Goal: Task Accomplishment & Management: Manage account settings

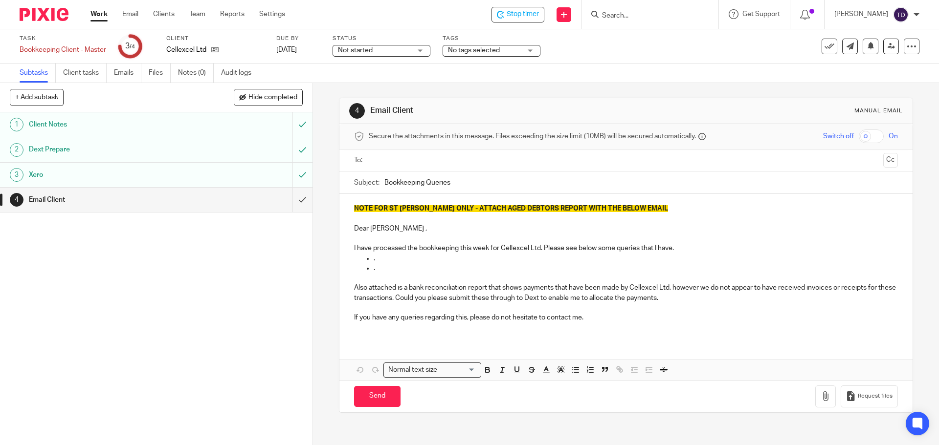
click at [139, 126] on h1 "Client Notes" at bounding box center [113, 124] width 169 height 15
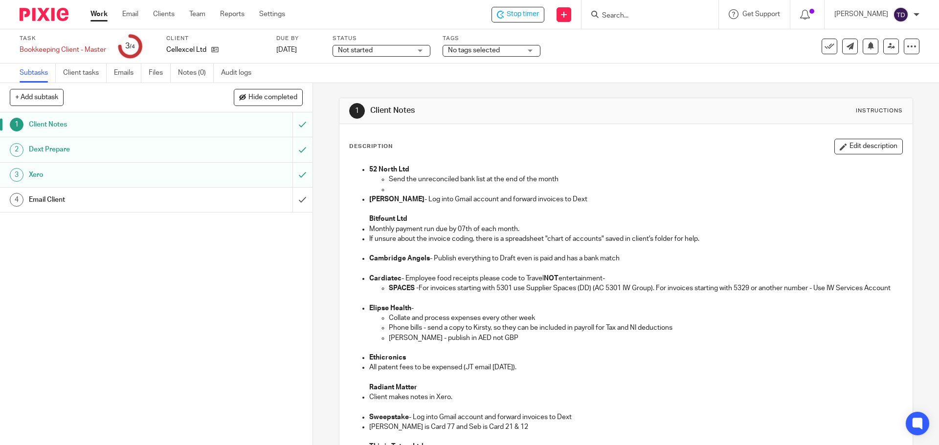
click at [151, 150] on h1 "Dext Prepare" at bounding box center [113, 149] width 169 height 15
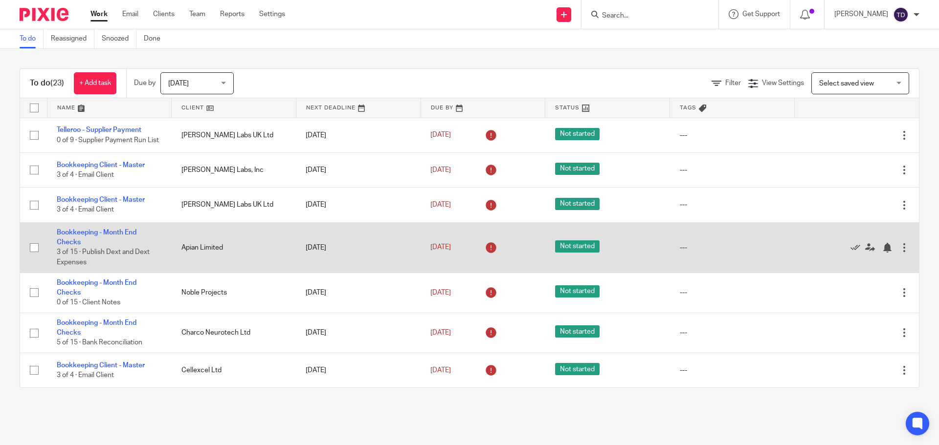
scroll to position [98, 0]
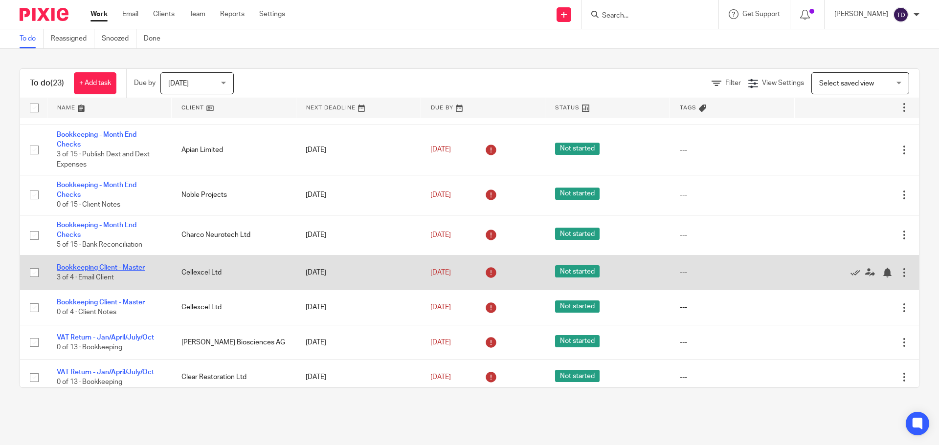
click at [120, 271] on link "Bookkeeping Client - Master" at bounding box center [101, 267] width 88 height 7
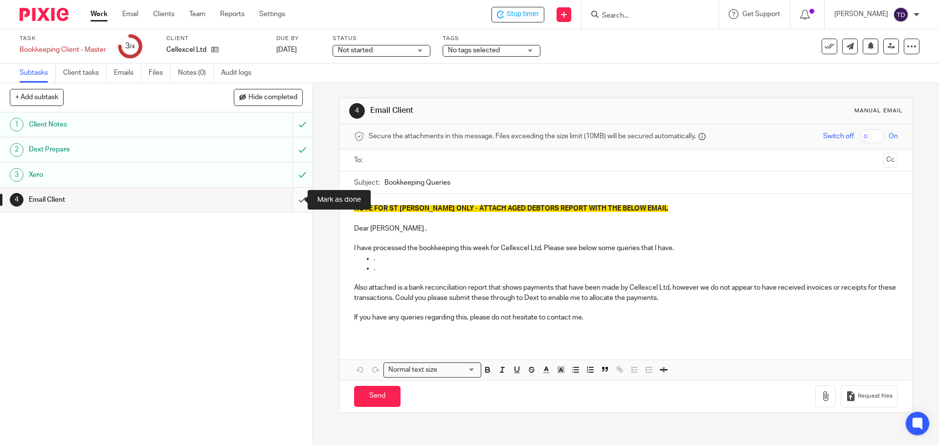
click at [293, 203] on input "submit" at bounding box center [156, 200] width 312 height 24
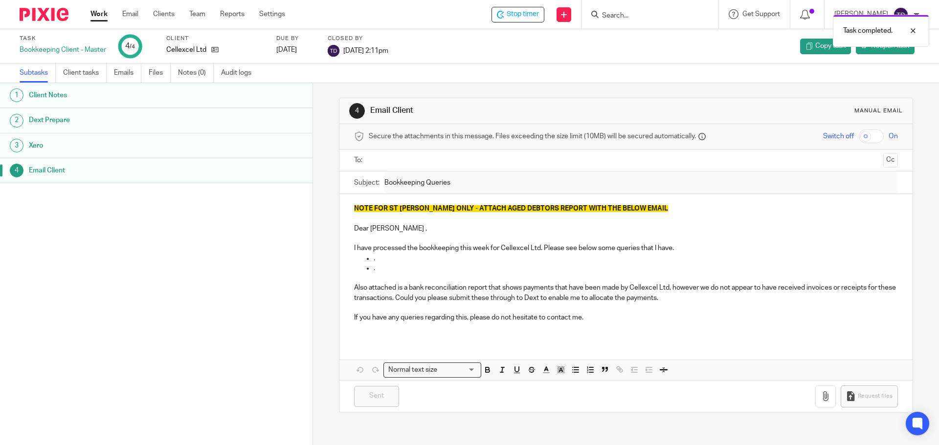
click at [98, 12] on link "Work" at bounding box center [98, 14] width 17 height 10
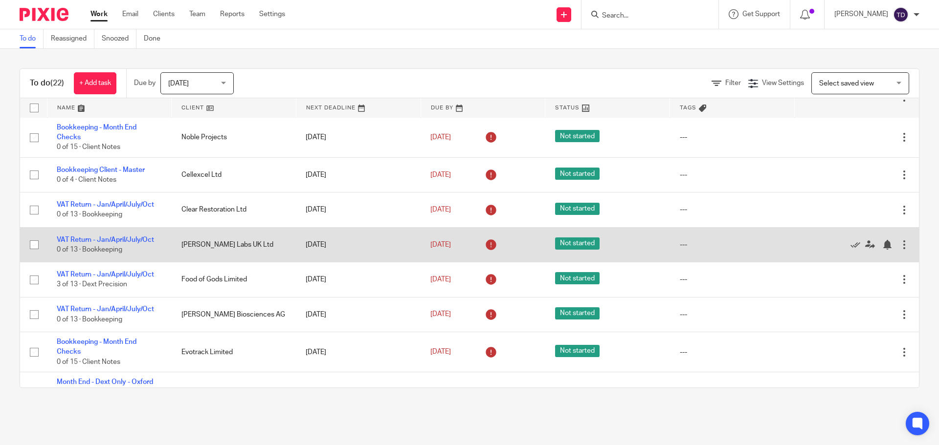
scroll to position [98, 0]
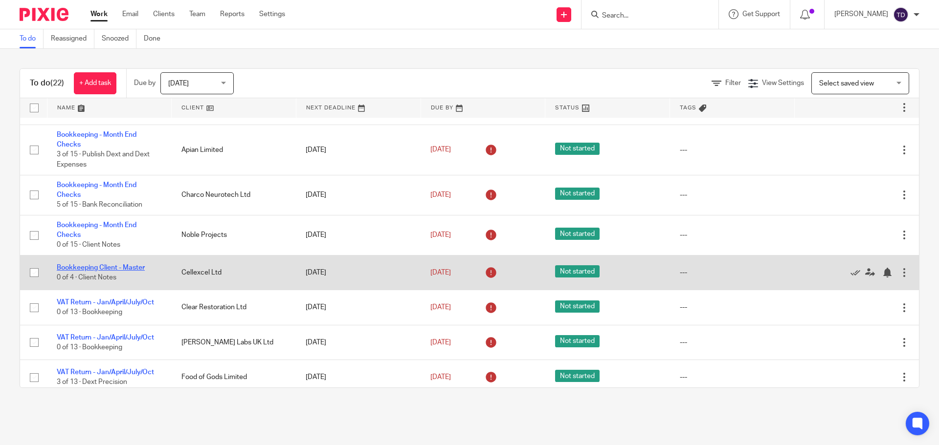
click at [66, 271] on link "Bookkeeping Client - Master" at bounding box center [101, 267] width 88 height 7
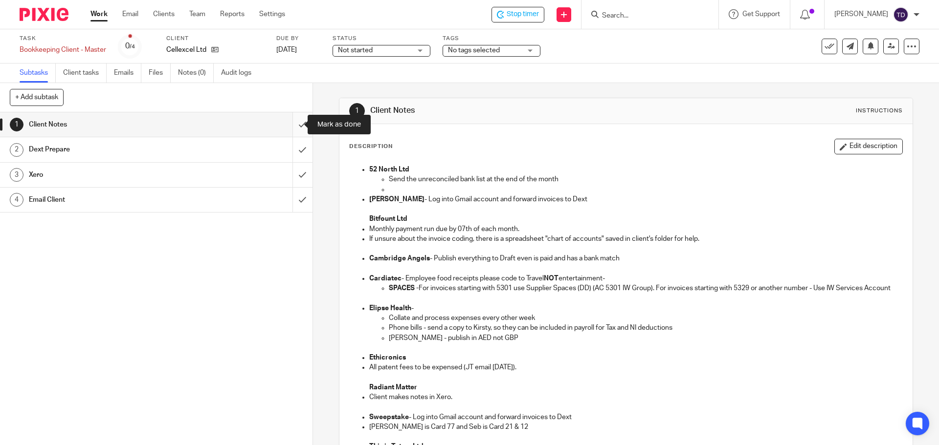
click at [288, 126] on input "submit" at bounding box center [156, 124] width 312 height 24
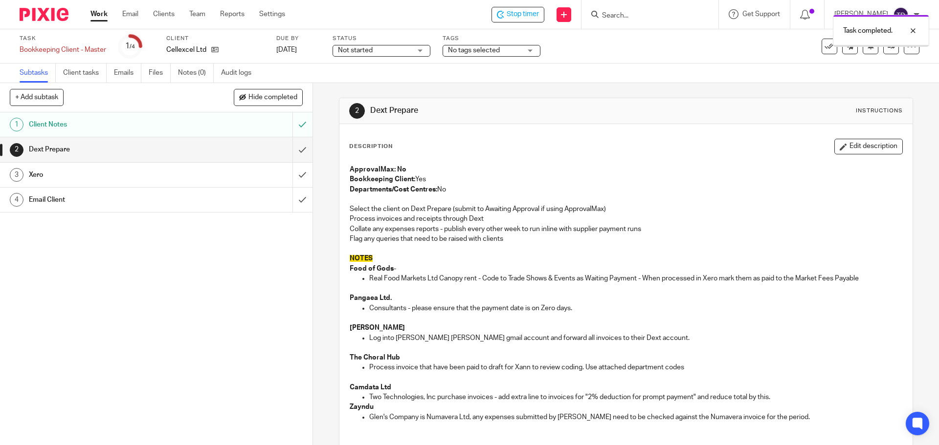
click at [286, 146] on input "submit" at bounding box center [156, 149] width 312 height 24
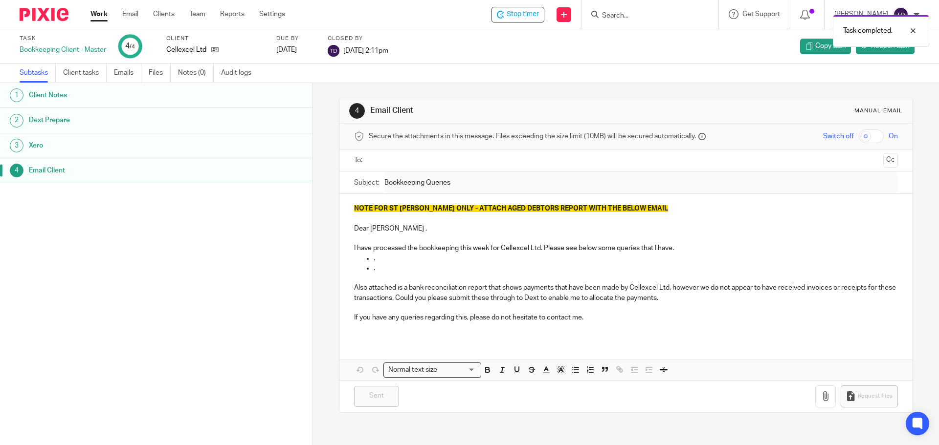
click at [96, 10] on link "Work" at bounding box center [98, 14] width 17 height 10
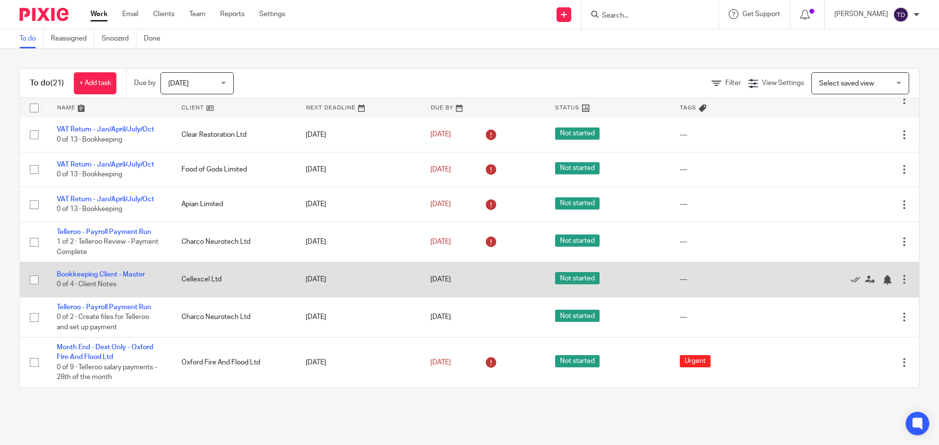
scroll to position [541, 0]
click at [120, 275] on link "Bookkeeping Client - Master" at bounding box center [101, 274] width 88 height 7
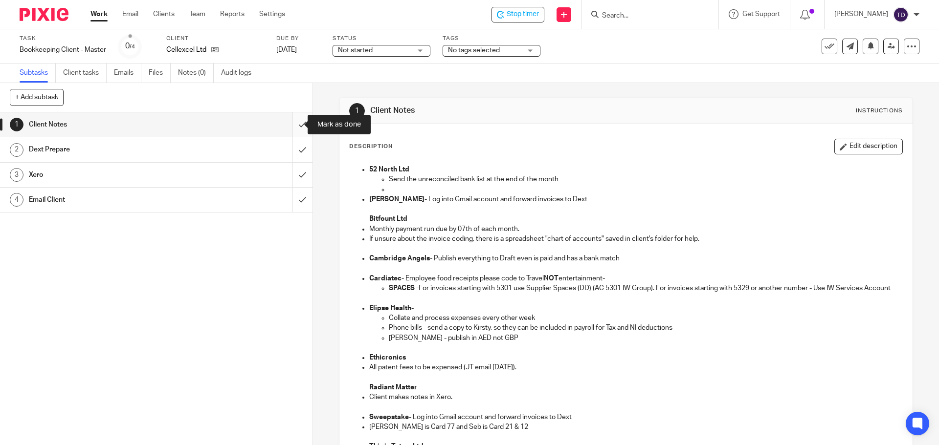
click at [284, 130] on input "submit" at bounding box center [156, 124] width 312 height 24
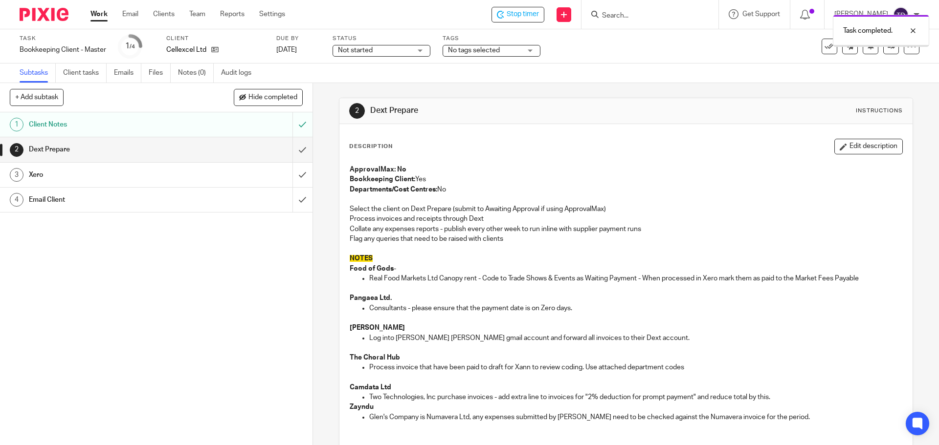
click at [298, 151] on input "submit" at bounding box center [156, 149] width 312 height 24
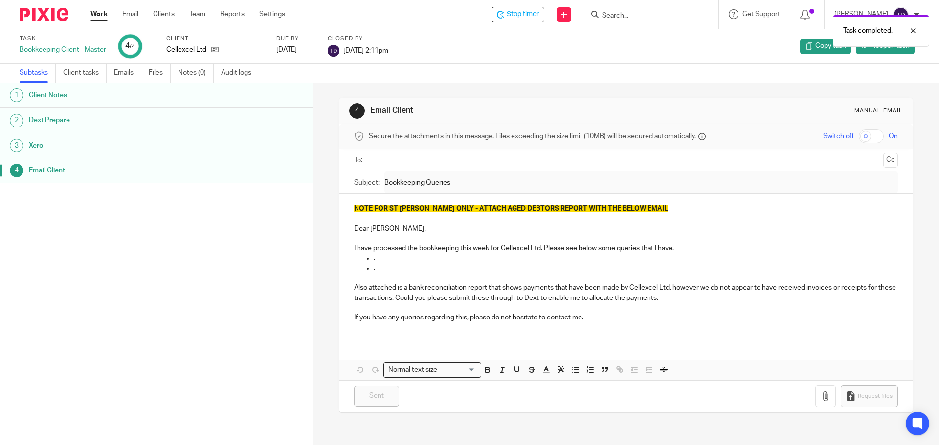
click at [98, 13] on link "Work" at bounding box center [98, 14] width 17 height 10
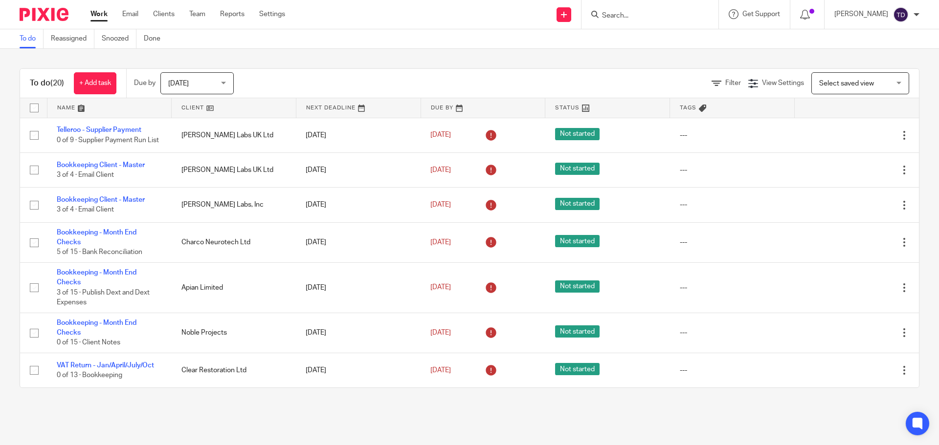
click at [580, 57] on div "To do (20) + Add task Due by Today Today Today Tomorrow This week Next week Thi…" at bounding box center [469, 228] width 939 height 359
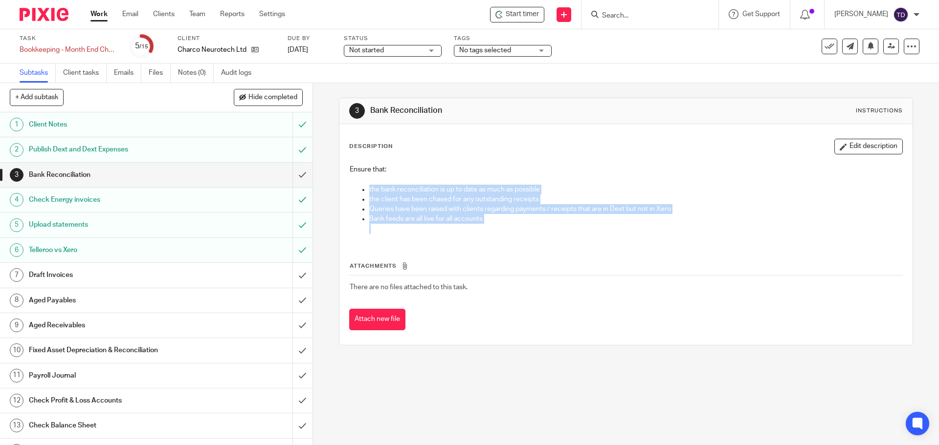
drag, startPoint x: 500, startPoint y: 224, endPoint x: 363, endPoint y: 189, distance: 141.3
click at [363, 189] on ul "the bank reconciliation is up to date as much as possible the client has been c…" at bounding box center [626, 209] width 552 height 49
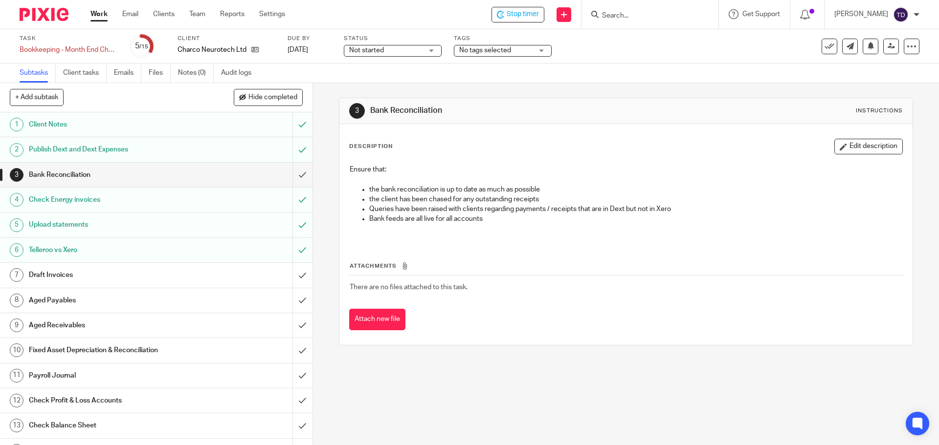
click at [472, 138] on div "Description Edit description Ensure that: the bank reconciliation is up to date…" at bounding box center [625, 234] width 572 height 221
click at [322, 211] on div "3 Bank Reconciliation Instructions Description Edit description Ensure that: th…" at bounding box center [626, 264] width 626 height 362
click at [290, 175] on input "submit" at bounding box center [156, 175] width 312 height 24
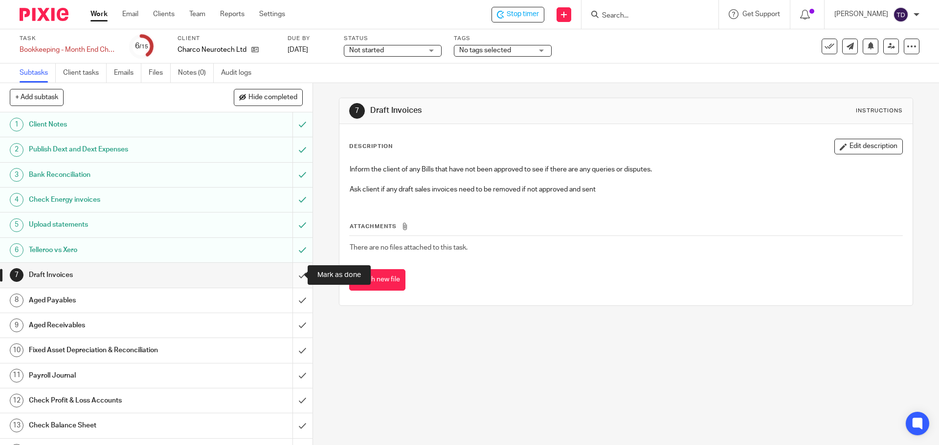
click at [293, 270] on input "submit" at bounding box center [156, 275] width 312 height 24
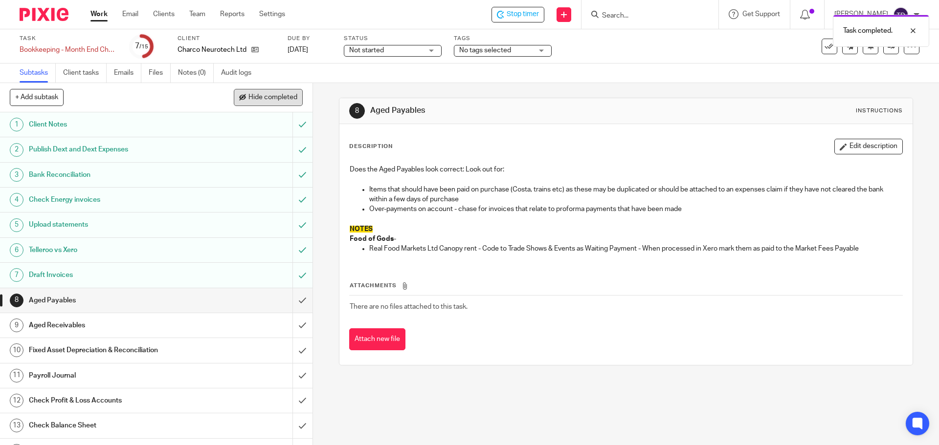
click at [272, 99] on span "Hide completed" at bounding box center [272, 98] width 49 height 8
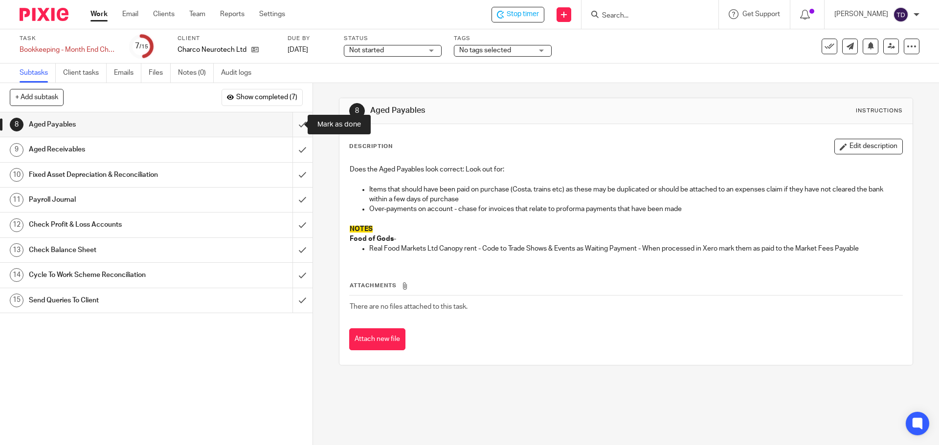
click at [296, 125] on input "submit" at bounding box center [156, 124] width 312 height 24
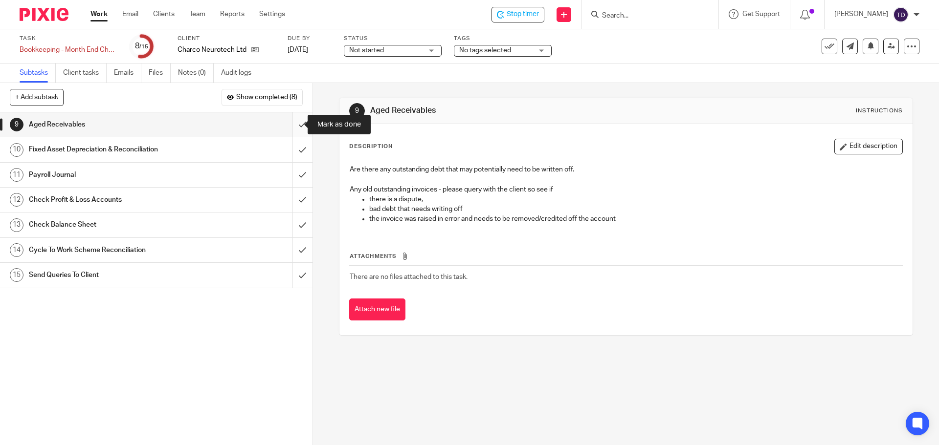
click at [295, 125] on input "submit" at bounding box center [156, 124] width 312 height 24
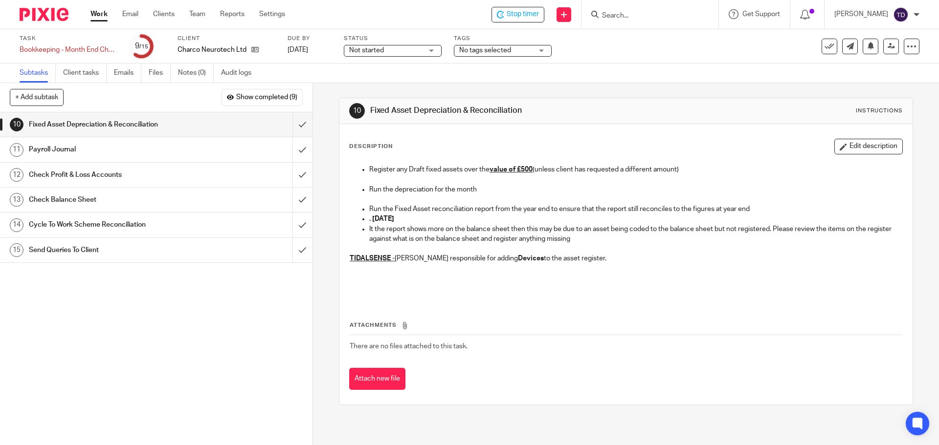
click at [233, 150] on div "Payroll Journal" at bounding box center [156, 149] width 254 height 15
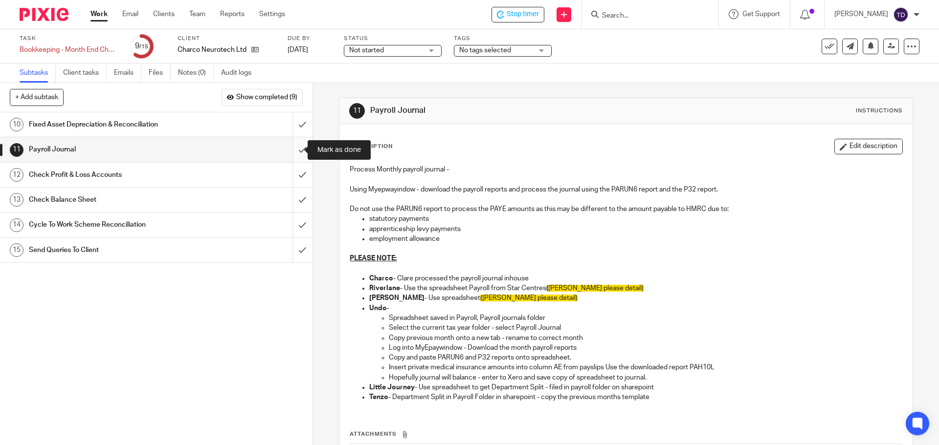
click at [296, 150] on input "submit" at bounding box center [156, 149] width 312 height 24
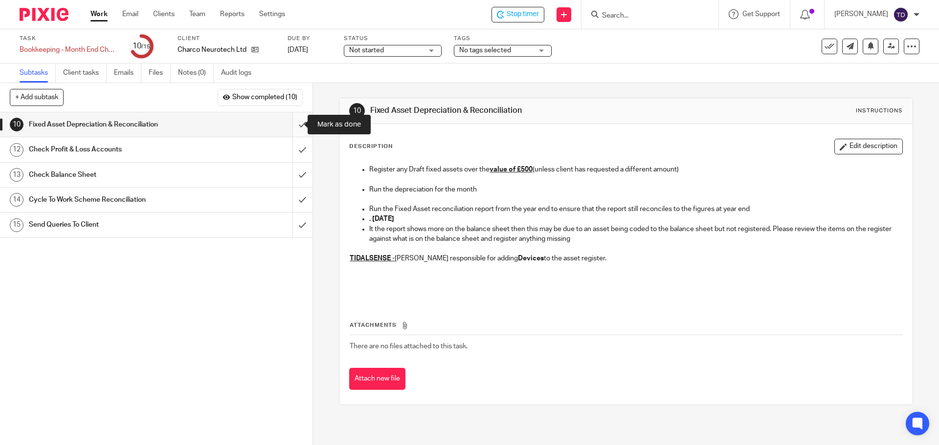
click at [294, 125] on input "submit" at bounding box center [156, 124] width 312 height 24
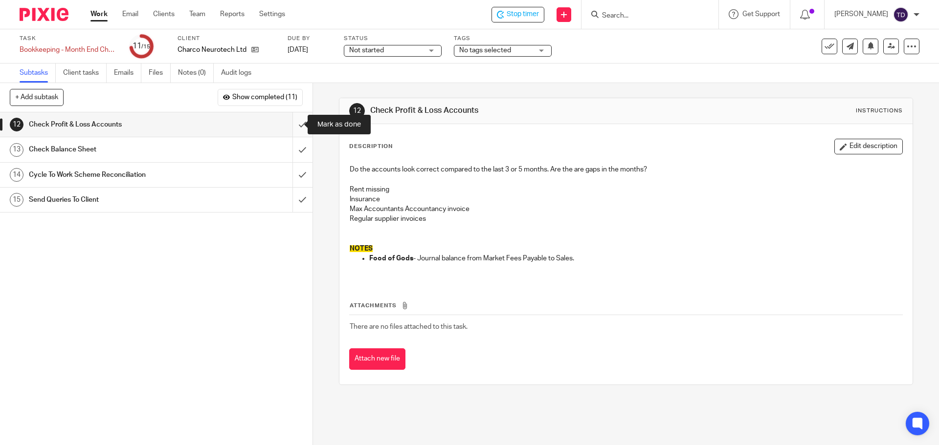
click at [293, 125] on input "submit" at bounding box center [156, 124] width 312 height 24
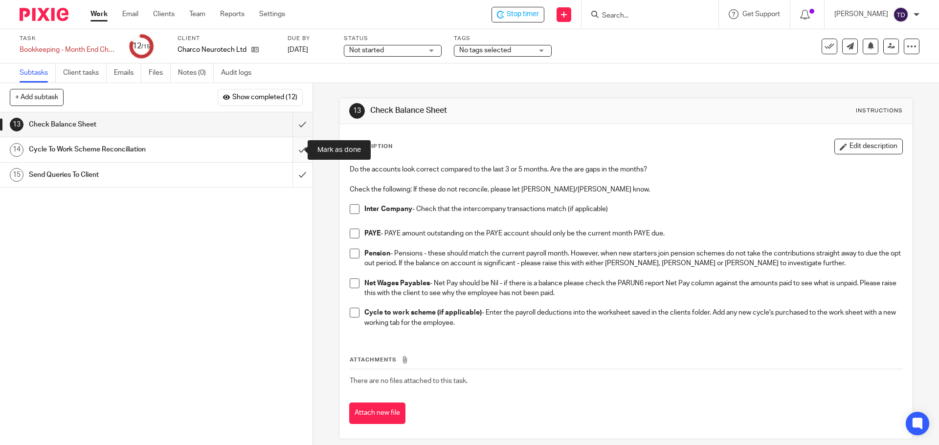
click at [293, 147] on input "submit" at bounding box center [156, 149] width 312 height 24
click at [355, 210] on span at bounding box center [355, 209] width 10 height 10
click at [350, 235] on span at bounding box center [355, 234] width 10 height 10
click at [355, 252] on span at bounding box center [355, 254] width 10 height 10
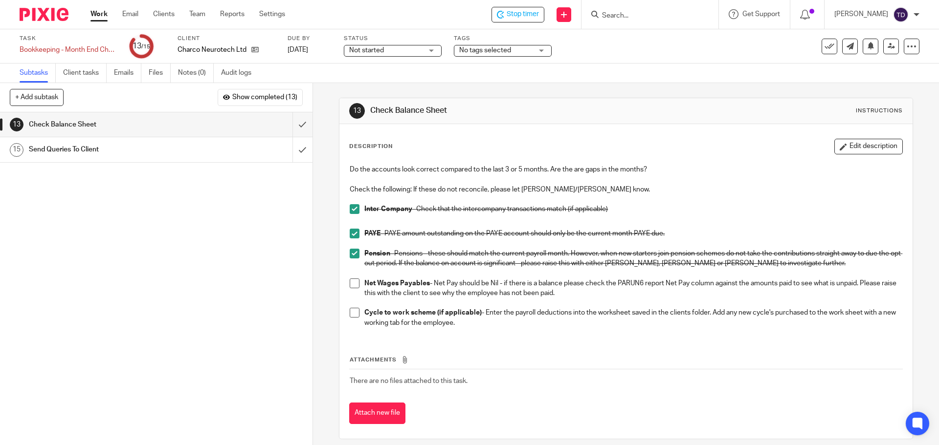
click at [345, 281] on div "Do the accounts look correct compared to the last 3 or 5 months. Are the are ga…" at bounding box center [626, 247] width 562 height 175
click at [353, 287] on span at bounding box center [355, 284] width 10 height 10
click at [354, 314] on span at bounding box center [355, 313] width 10 height 10
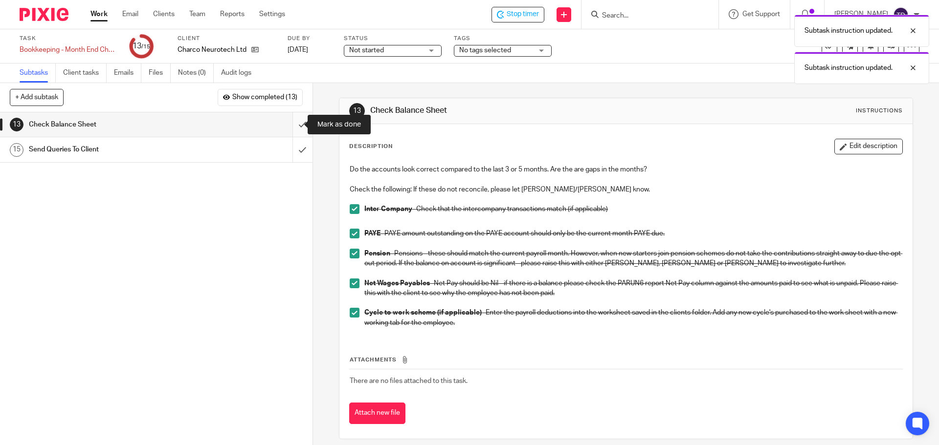
click at [299, 121] on input "submit" at bounding box center [156, 124] width 312 height 24
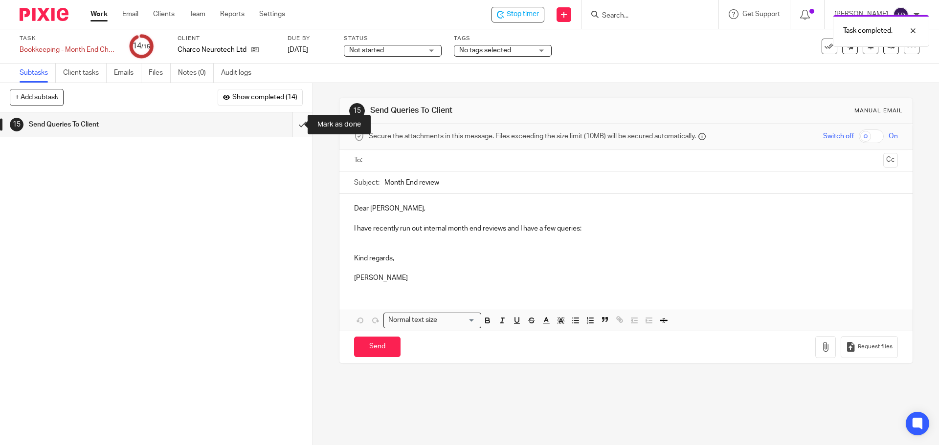
click at [292, 127] on input "submit" at bounding box center [156, 124] width 312 height 24
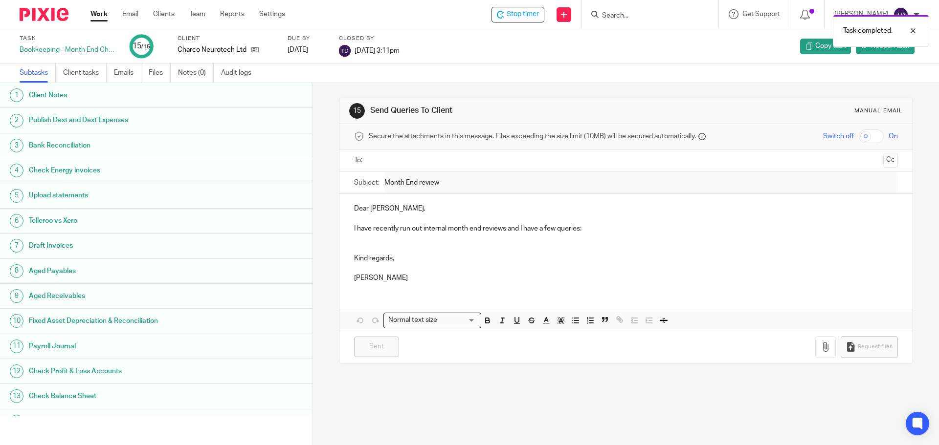
click at [107, 14] on link "Work" at bounding box center [98, 14] width 17 height 10
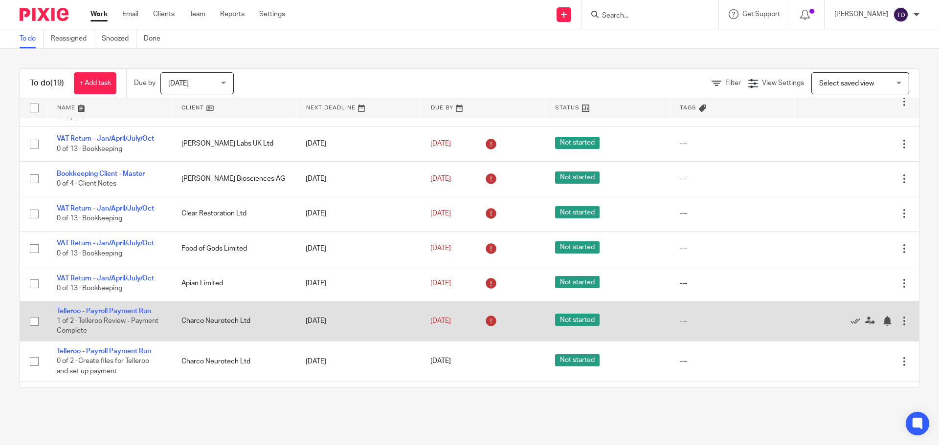
scroll to position [466, 0]
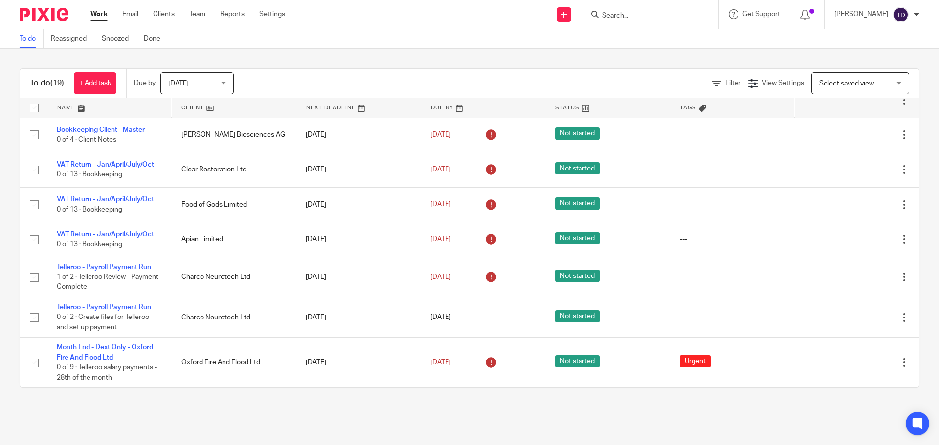
drag, startPoint x: 101, startPoint y: 288, endPoint x: 97, endPoint y: 405, distance: 116.9
click at [97, 405] on div "To do (19) + Add task Due by [DATE] [DATE] [DATE] [DATE] This week Next week Th…" at bounding box center [469, 228] width 939 height 359
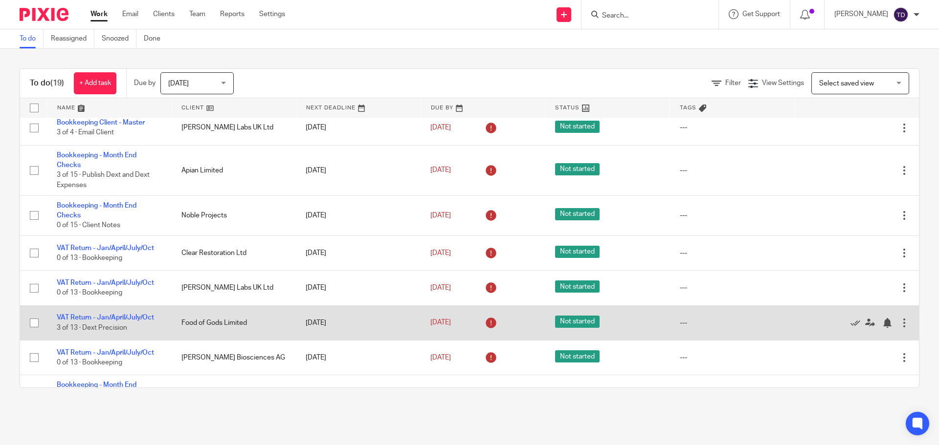
scroll to position [0, 0]
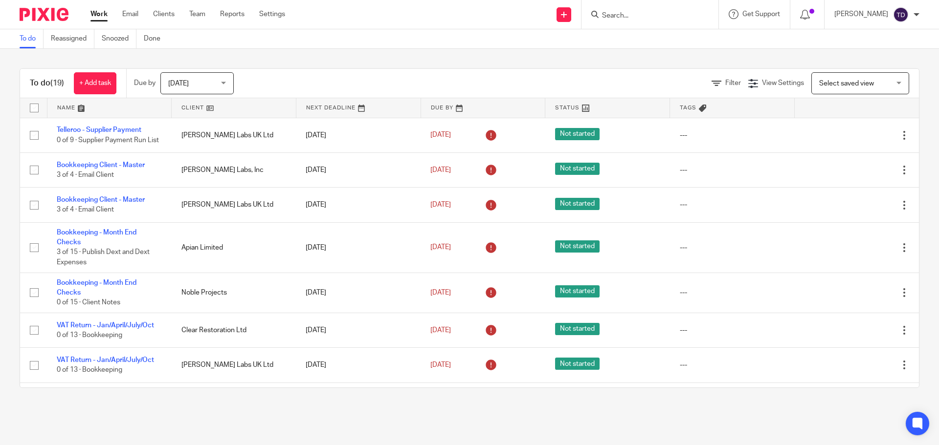
click at [62, 16] on img at bounding box center [44, 14] width 49 height 13
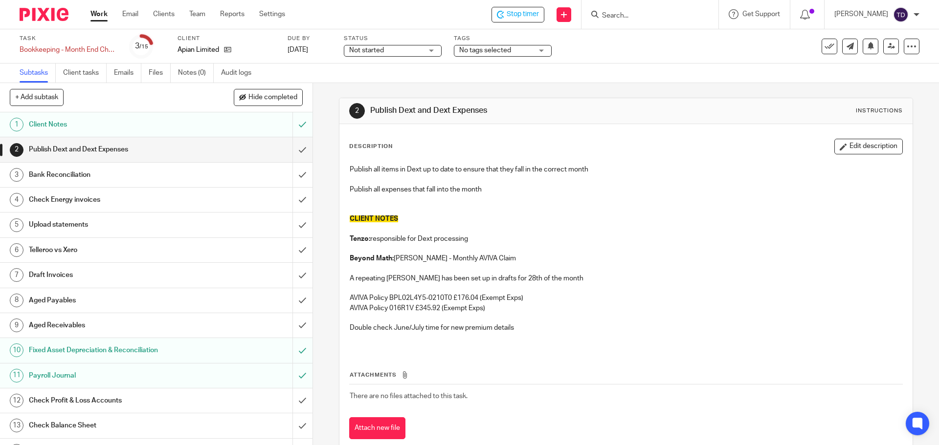
click at [619, 132] on div "Description Edit description Publish all items in Dext up to date to ensure tha…" at bounding box center [625, 289] width 572 height 330
click at [270, 97] on span "Hide completed" at bounding box center [272, 98] width 49 height 8
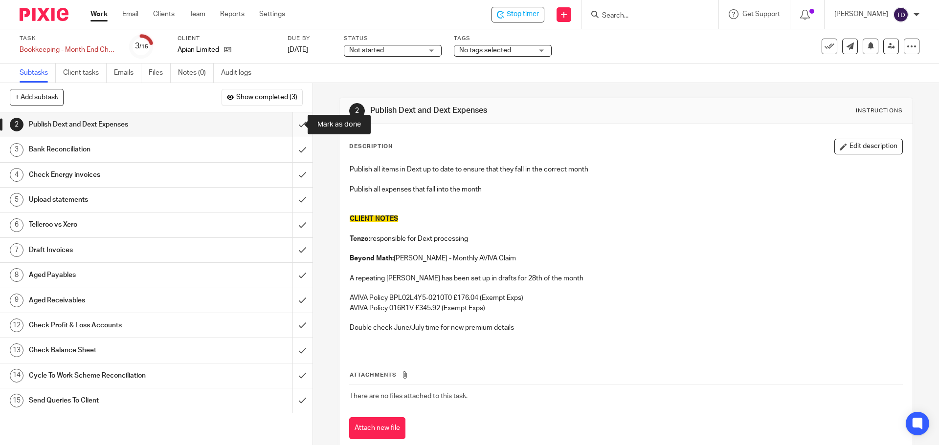
click at [288, 118] on input "submit" at bounding box center [156, 124] width 312 height 24
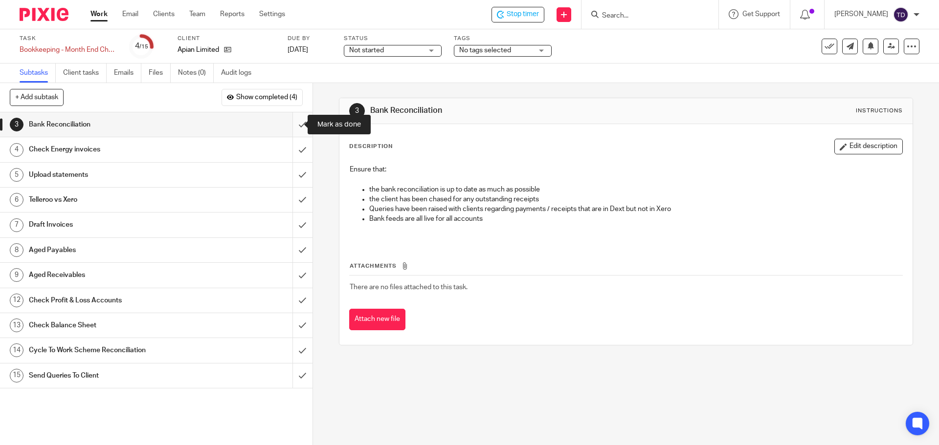
click at [296, 123] on input "submit" at bounding box center [156, 124] width 312 height 24
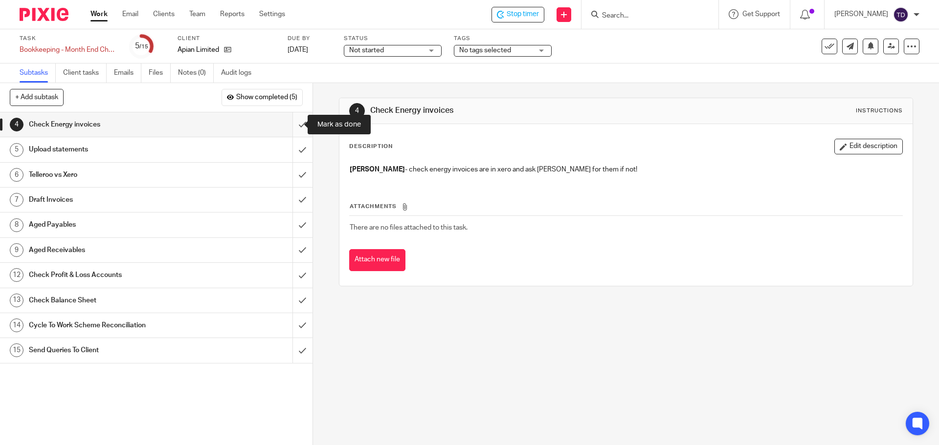
click at [293, 126] on input "submit" at bounding box center [156, 124] width 312 height 24
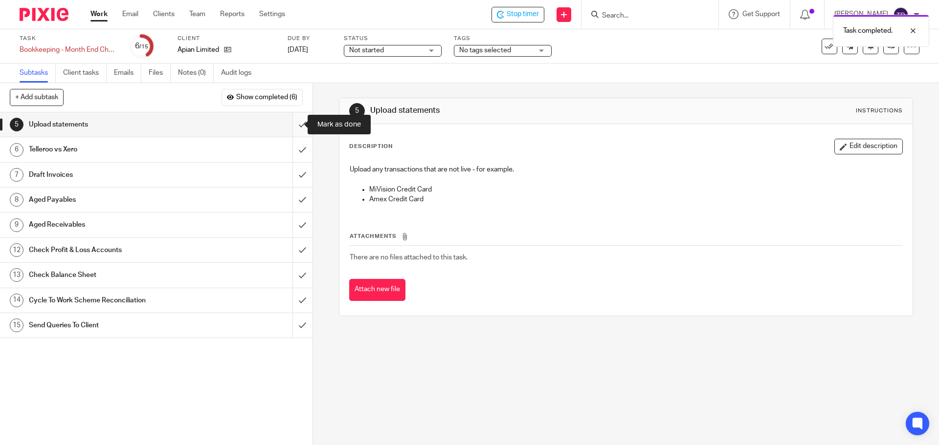
click at [292, 128] on input "submit" at bounding box center [156, 124] width 312 height 24
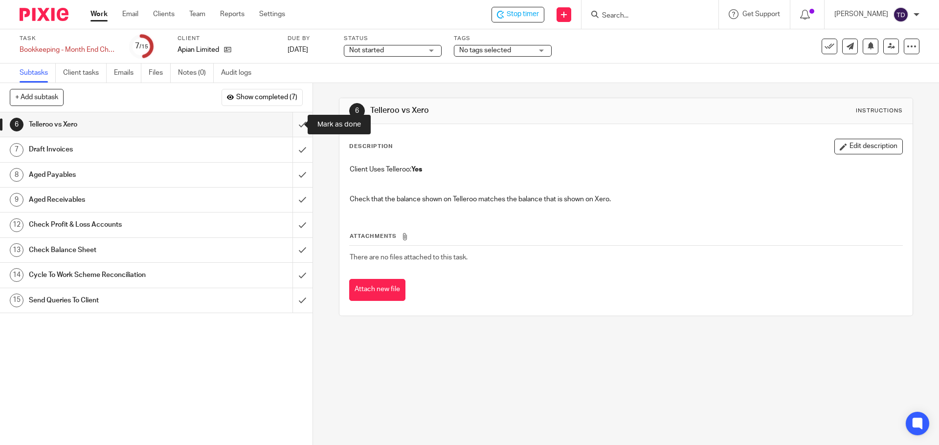
click at [294, 122] on input "submit" at bounding box center [156, 124] width 312 height 24
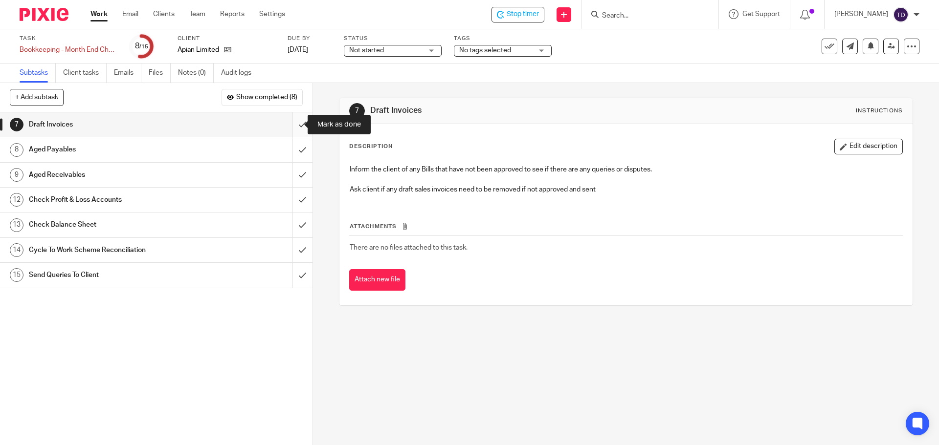
click at [287, 124] on input "submit" at bounding box center [156, 124] width 312 height 24
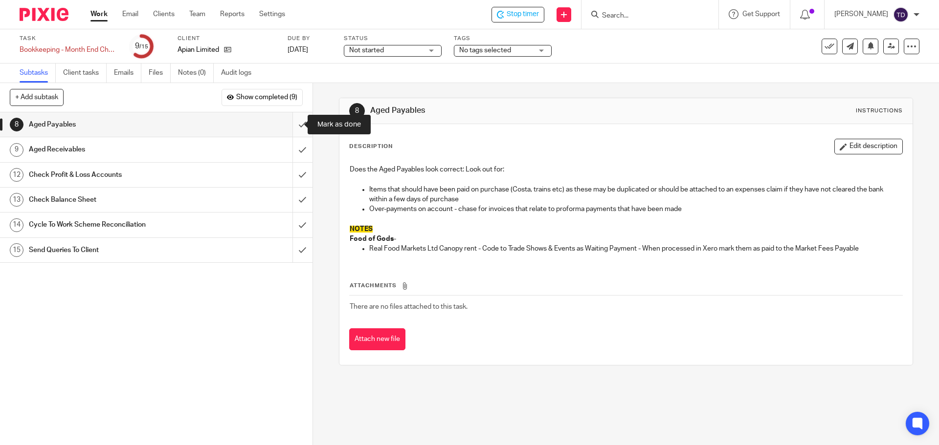
click at [288, 122] on input "submit" at bounding box center [156, 124] width 312 height 24
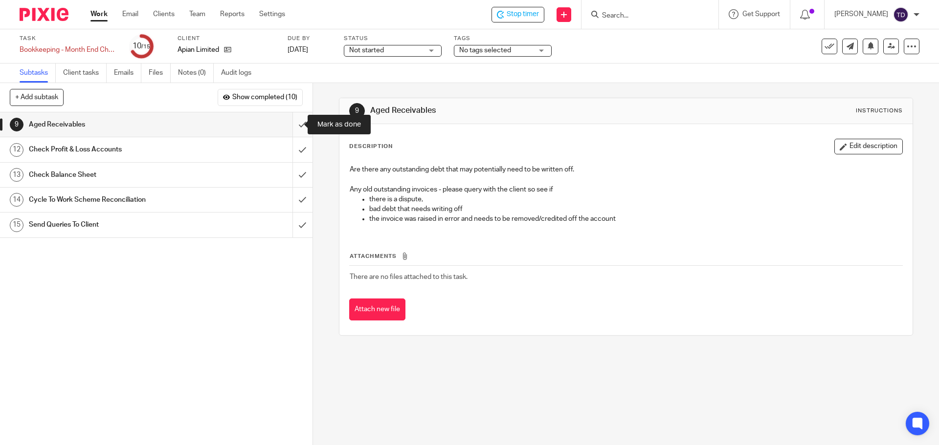
click at [294, 124] on input "submit" at bounding box center [156, 124] width 312 height 24
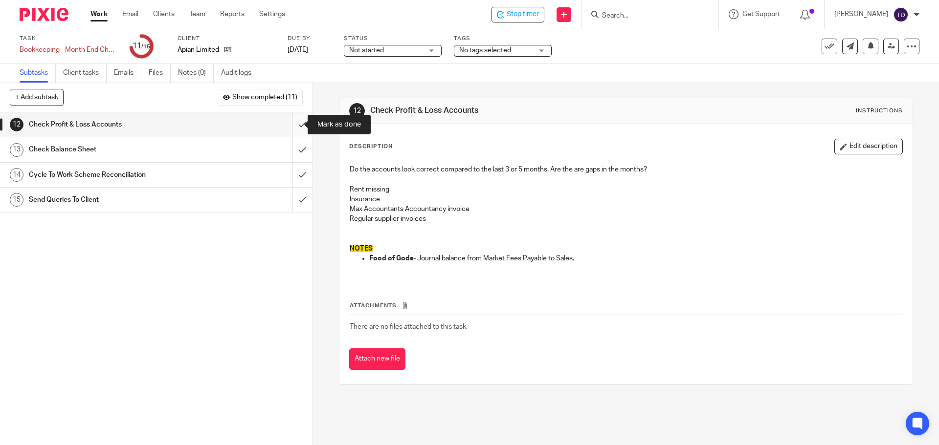
click at [289, 125] on input "submit" at bounding box center [156, 124] width 312 height 24
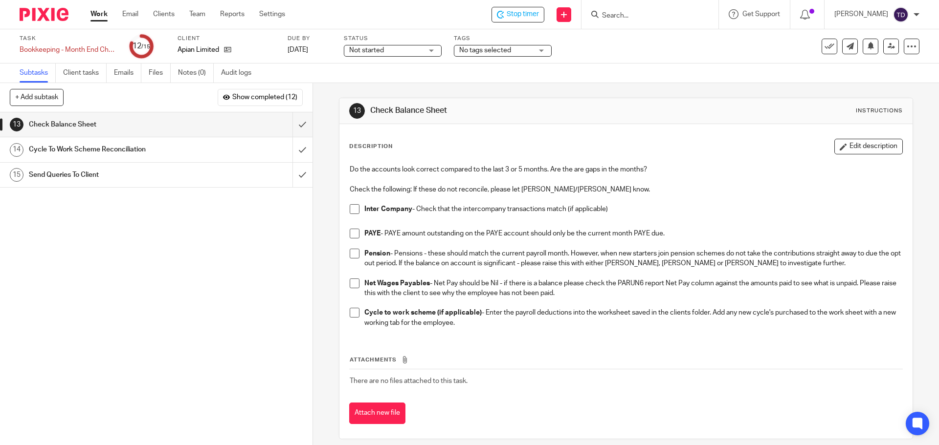
click at [350, 207] on span at bounding box center [355, 209] width 10 height 10
click at [350, 253] on span at bounding box center [355, 254] width 10 height 10
click at [352, 234] on span at bounding box center [355, 234] width 10 height 10
click at [350, 288] on span at bounding box center [355, 284] width 10 height 10
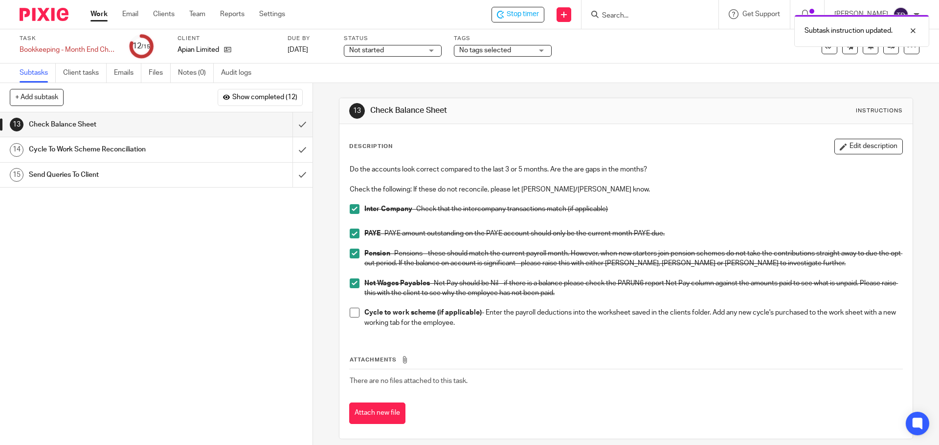
click at [352, 311] on span at bounding box center [355, 313] width 10 height 10
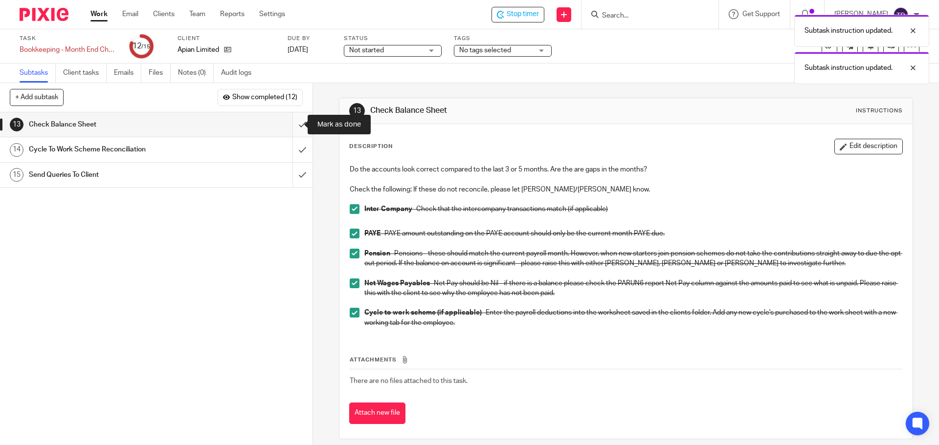
click at [293, 122] on input "submit" at bounding box center [156, 124] width 312 height 24
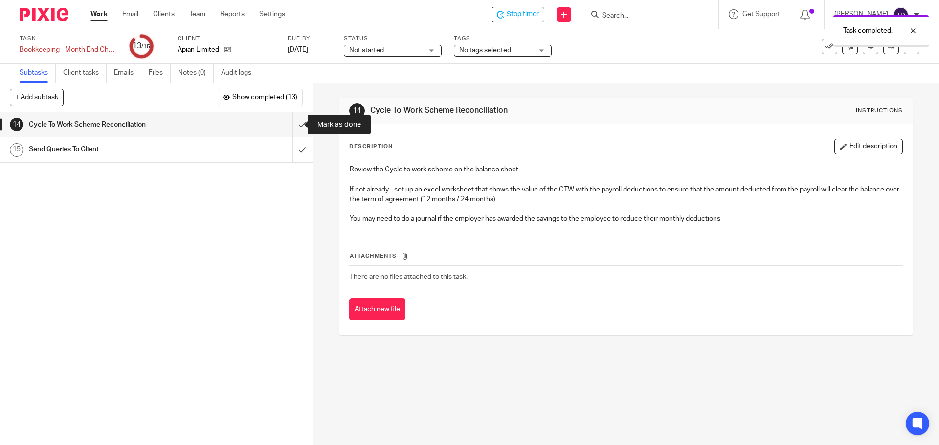
click at [292, 123] on input "submit" at bounding box center [156, 124] width 312 height 24
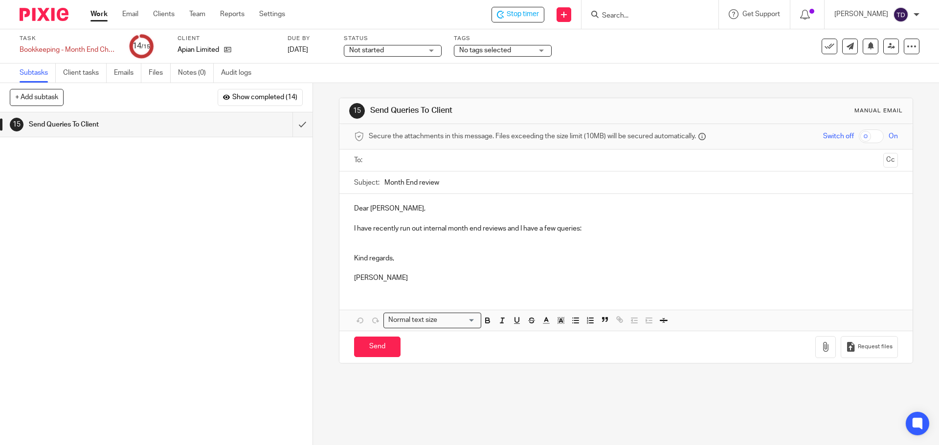
click at [97, 12] on link "Work" at bounding box center [98, 14] width 17 height 10
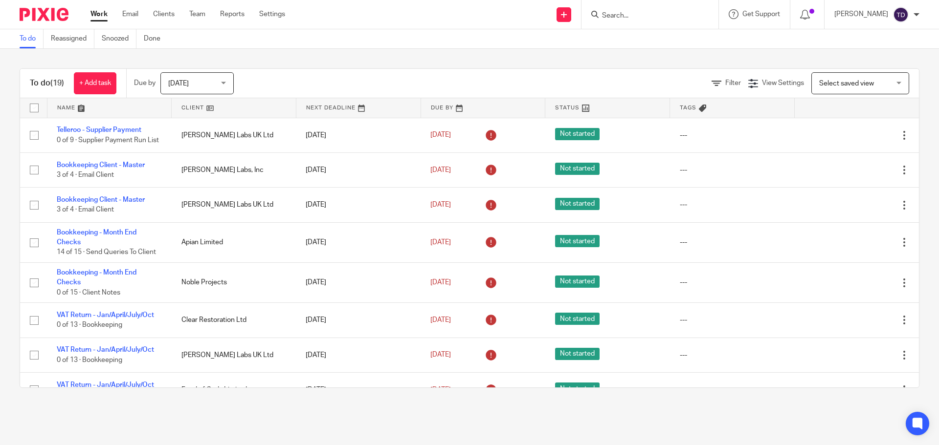
click at [233, 399] on div "To do (19) + Add task Due by Today Today Today Tomorrow This week Next week Thi…" at bounding box center [469, 228] width 939 height 359
click at [111, 400] on div "To do (19) + Add task Due by Today Today Today Tomorrow This week Next week Thi…" at bounding box center [469, 228] width 939 height 359
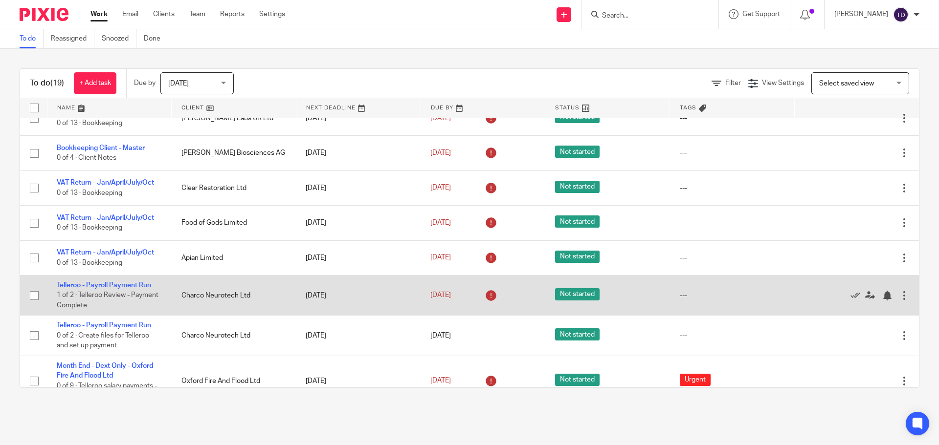
scroll to position [456, 0]
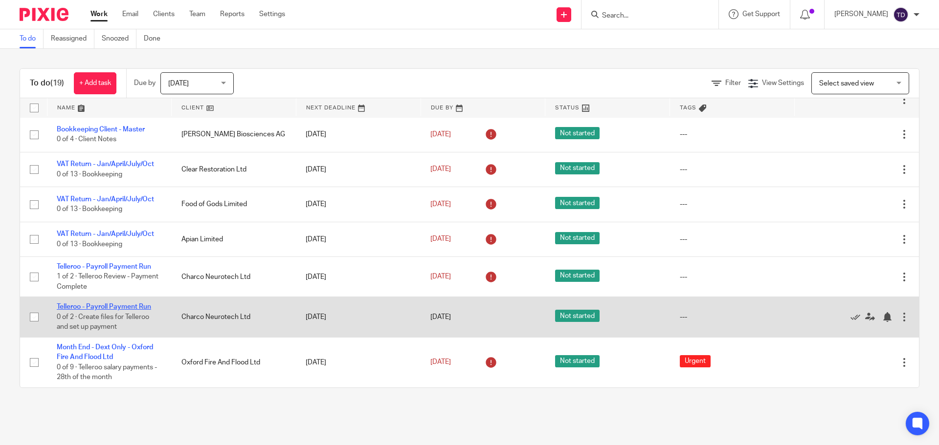
click at [115, 307] on link "Telleroo - Payroll Payment Run" at bounding box center [104, 307] width 94 height 7
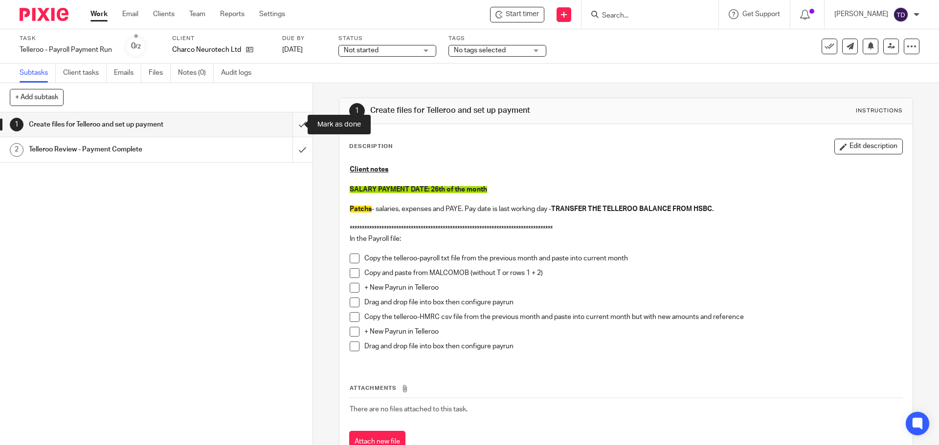
click at [290, 130] on input "submit" at bounding box center [156, 124] width 312 height 24
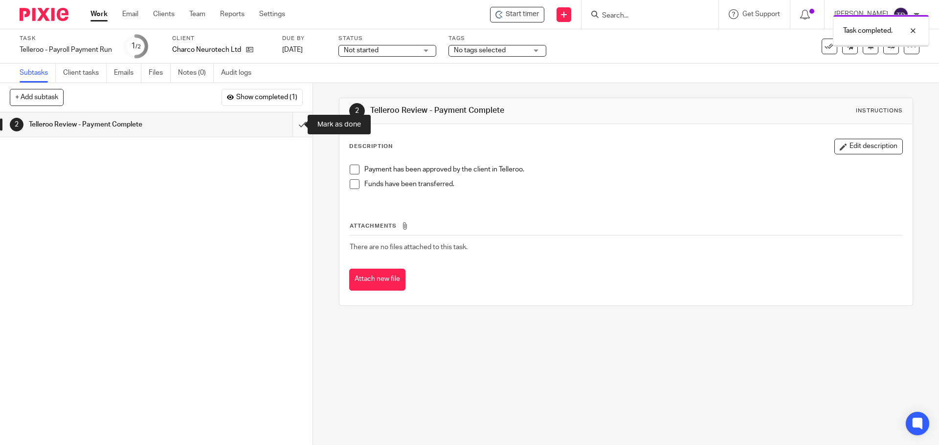
click at [290, 129] on input "submit" at bounding box center [156, 124] width 312 height 24
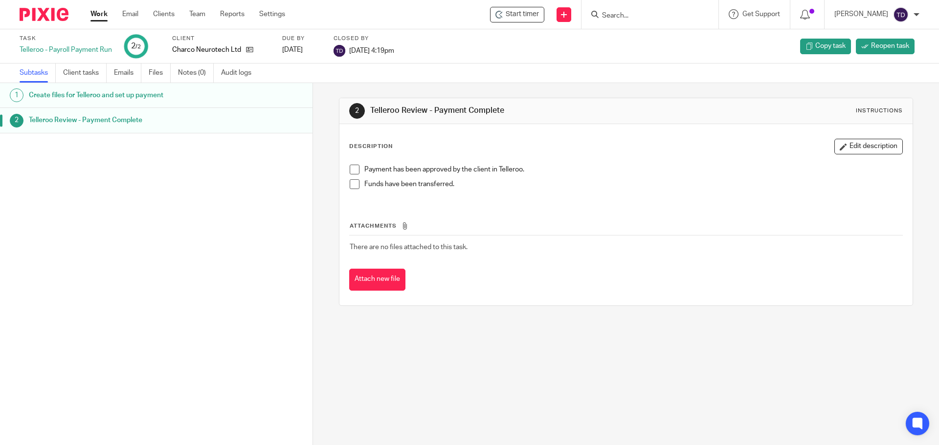
click at [302, 46] on div "[DATE]" at bounding box center [301, 50] width 39 height 10
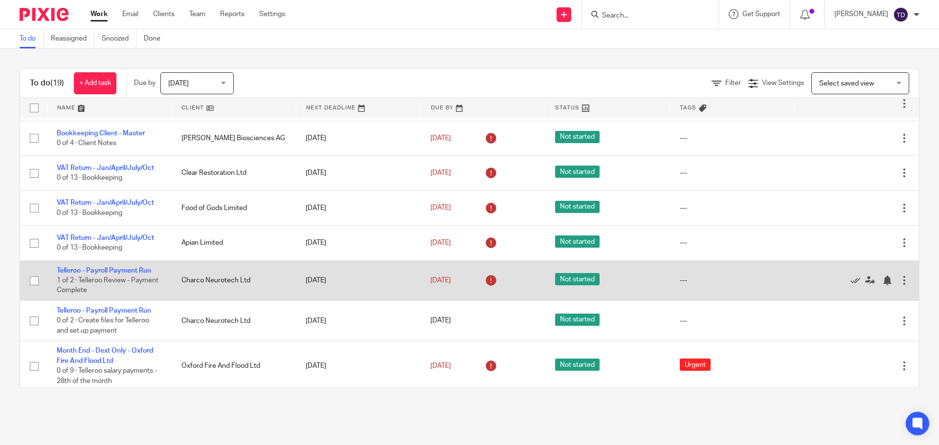
scroll to position [466, 0]
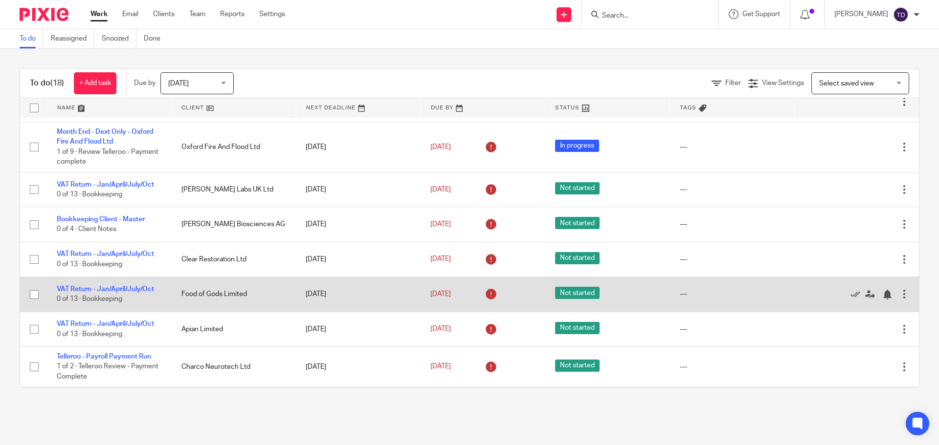
scroll to position [415, 0]
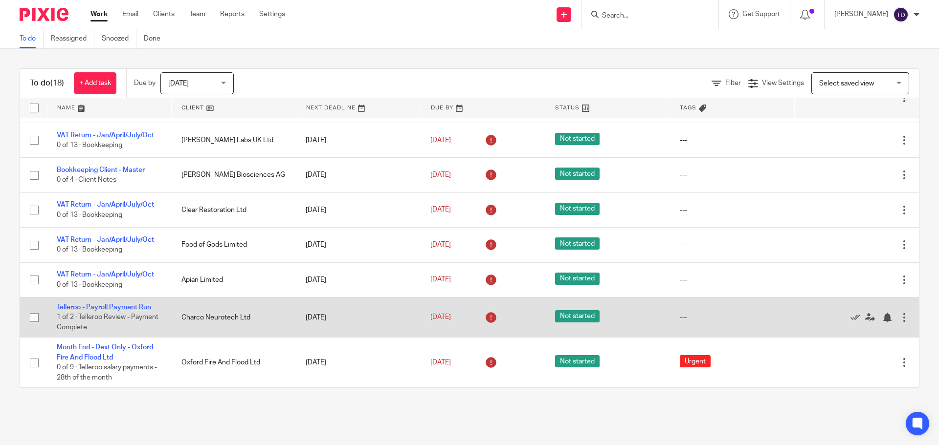
click at [94, 308] on link "Telleroo - Payroll Payment Run" at bounding box center [104, 307] width 94 height 7
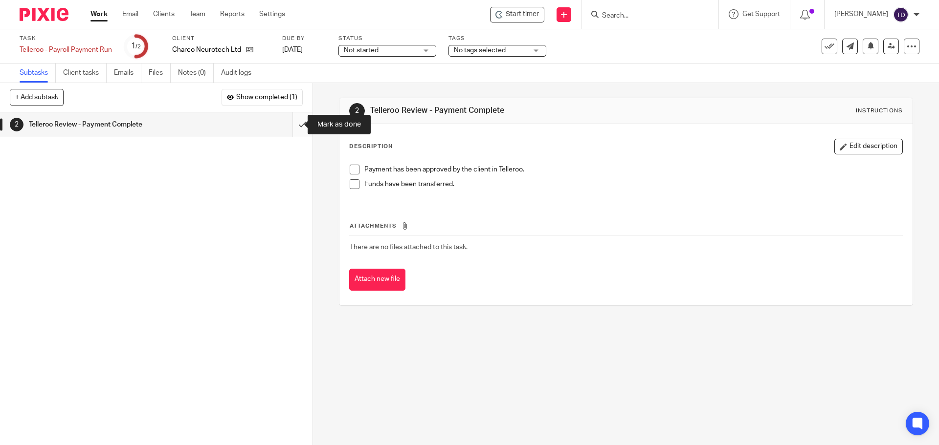
click at [290, 124] on input "submit" at bounding box center [156, 124] width 312 height 24
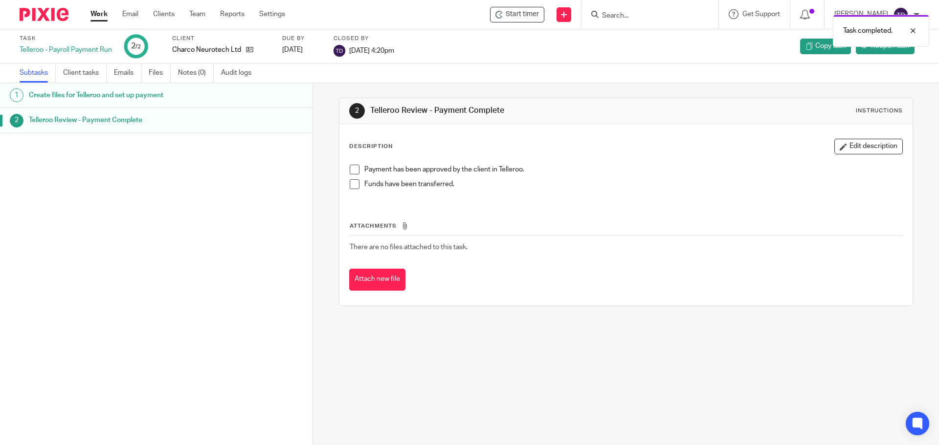
click at [105, 17] on link "Work" at bounding box center [98, 14] width 17 height 10
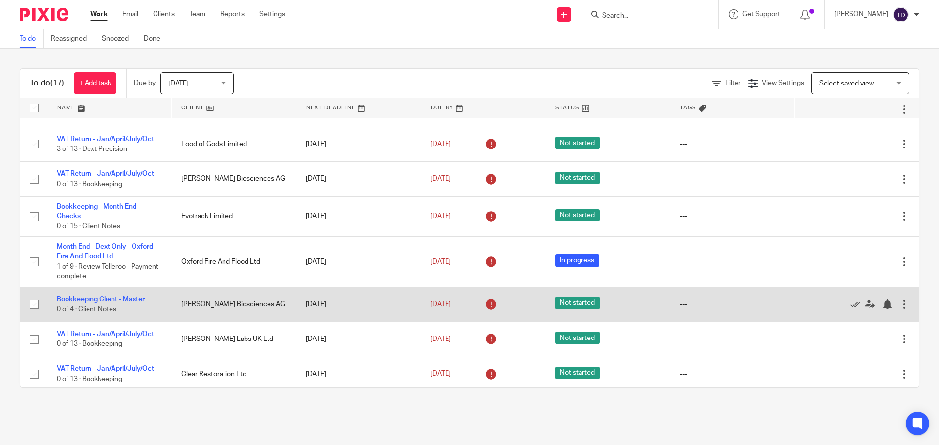
scroll to position [229, 0]
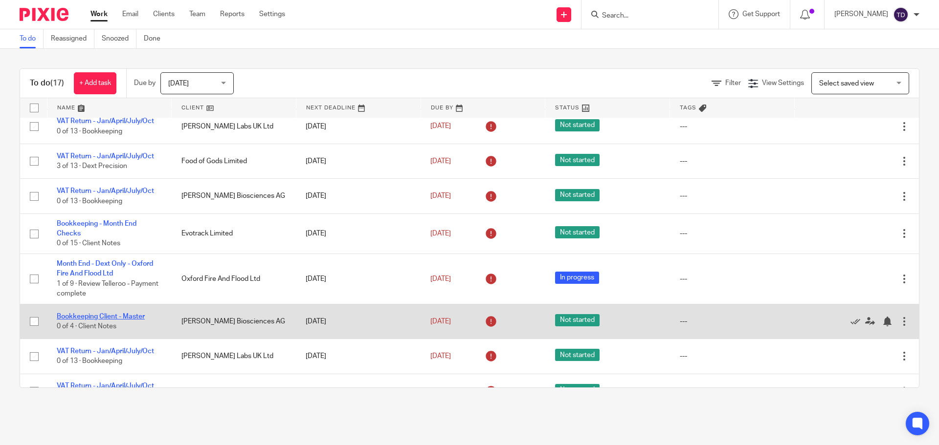
click at [125, 320] on link "Bookkeeping Client - Master" at bounding box center [101, 316] width 88 height 7
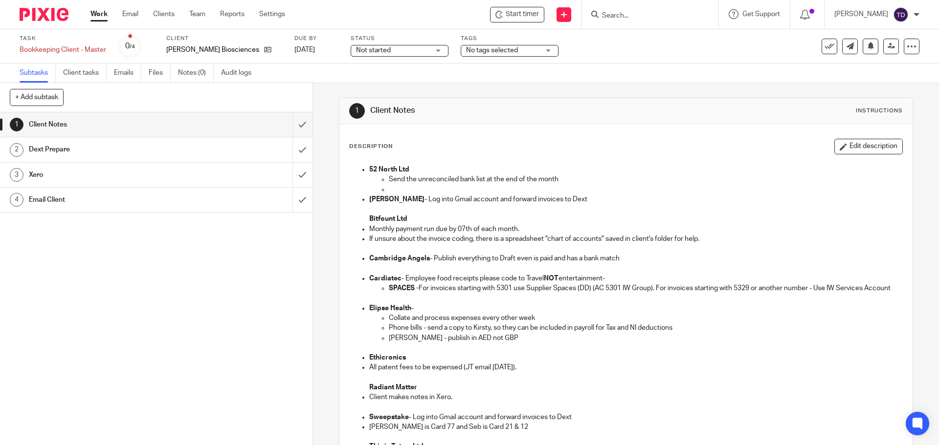
click at [613, 85] on div "1 Client Notes Instructions Description Edit description 52 North Ltd Send the …" at bounding box center [625, 414] width 573 height 663
click at [527, 18] on span "Start timer" at bounding box center [521, 14] width 33 height 10
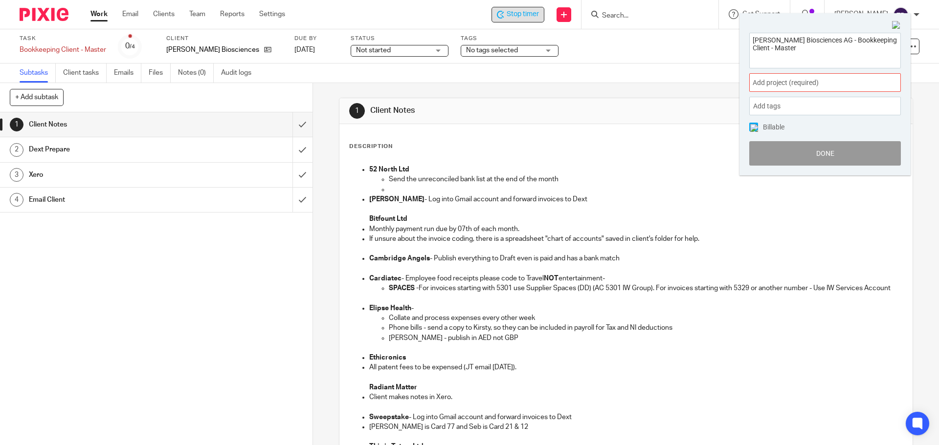
click at [751, 83] on div "Add project (required) :" at bounding box center [825, 82] width 152 height 19
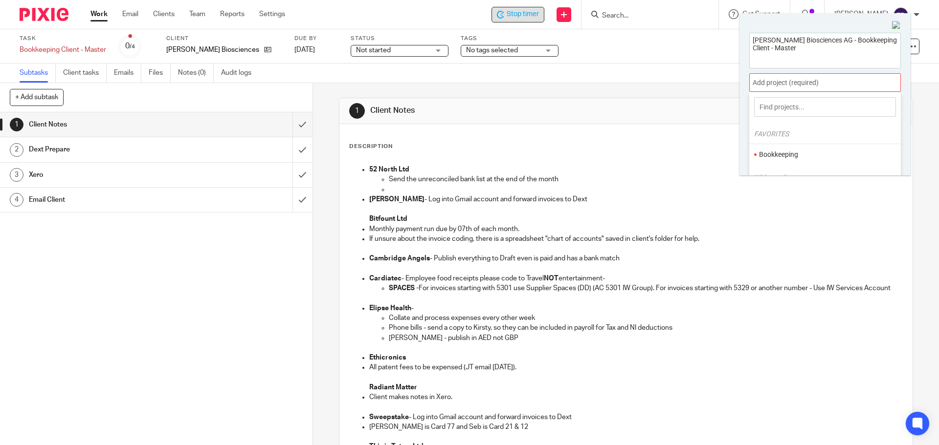
click at [781, 152] on li "Bookkeeping" at bounding box center [823, 155] width 128 height 10
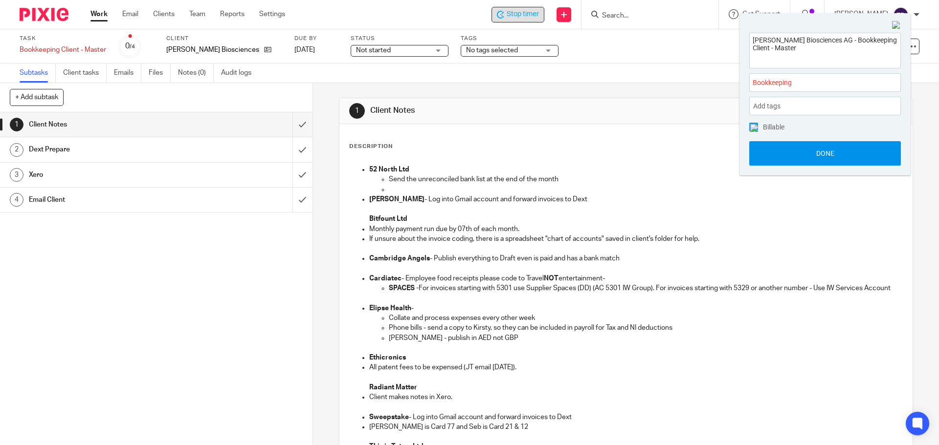
click at [791, 150] on button "Done" at bounding box center [825, 153] width 152 height 24
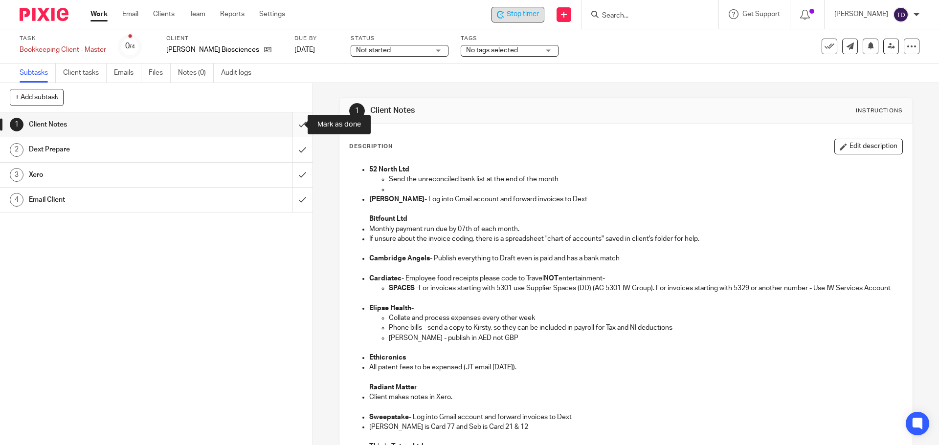
click at [293, 129] on input "submit" at bounding box center [156, 124] width 312 height 24
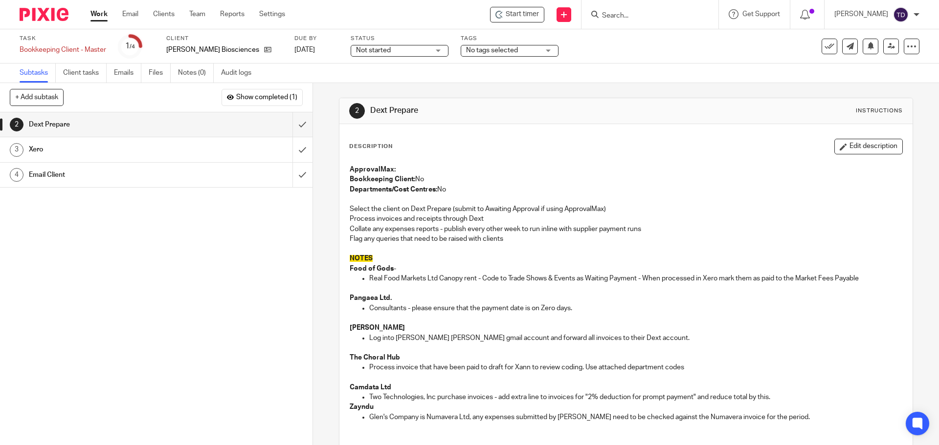
click at [905, 13] on img at bounding box center [901, 15] width 16 height 16
click at [878, 71] on span "Logout" at bounding box center [874, 68] width 22 height 7
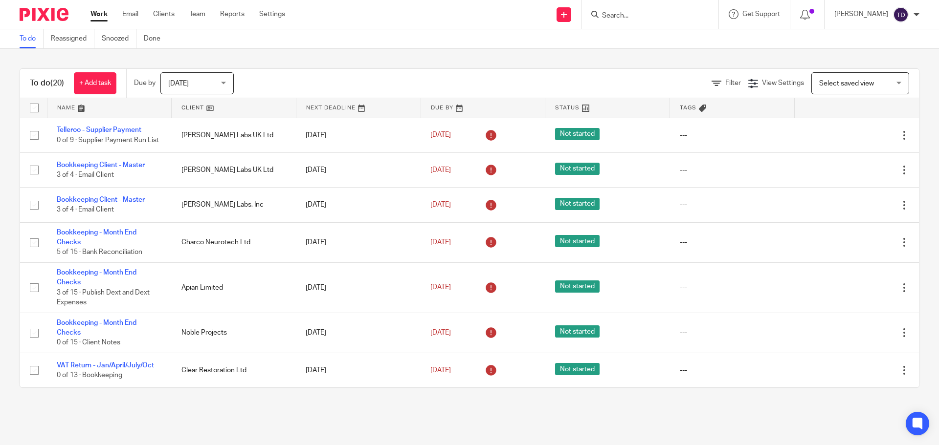
click at [861, 21] on div "[PERSON_NAME]" at bounding box center [876, 15] width 85 height 16
click at [306, 63] on div "To do (20) + Add task Due by [DATE] [DATE] [DATE] [DATE] This week Next week Th…" at bounding box center [469, 228] width 939 height 359
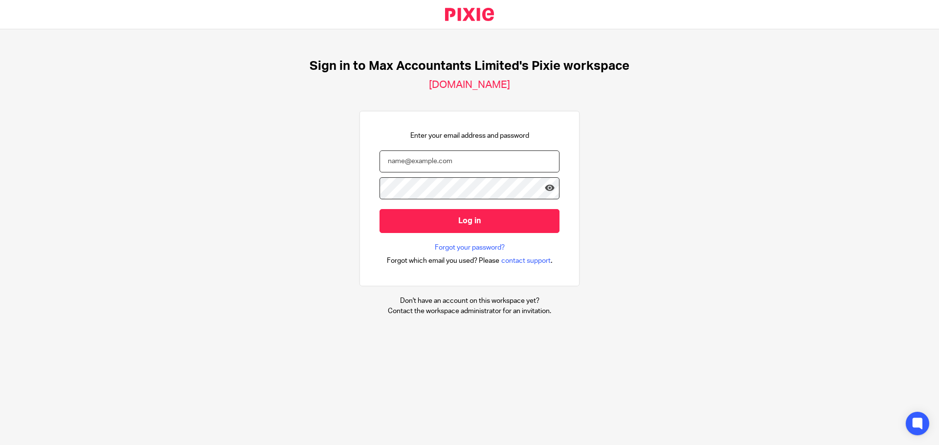
type input "[PERSON_NAME][EMAIL_ADDRESS][DOMAIN_NAME]"
